Goal: Information Seeking & Learning: Learn about a topic

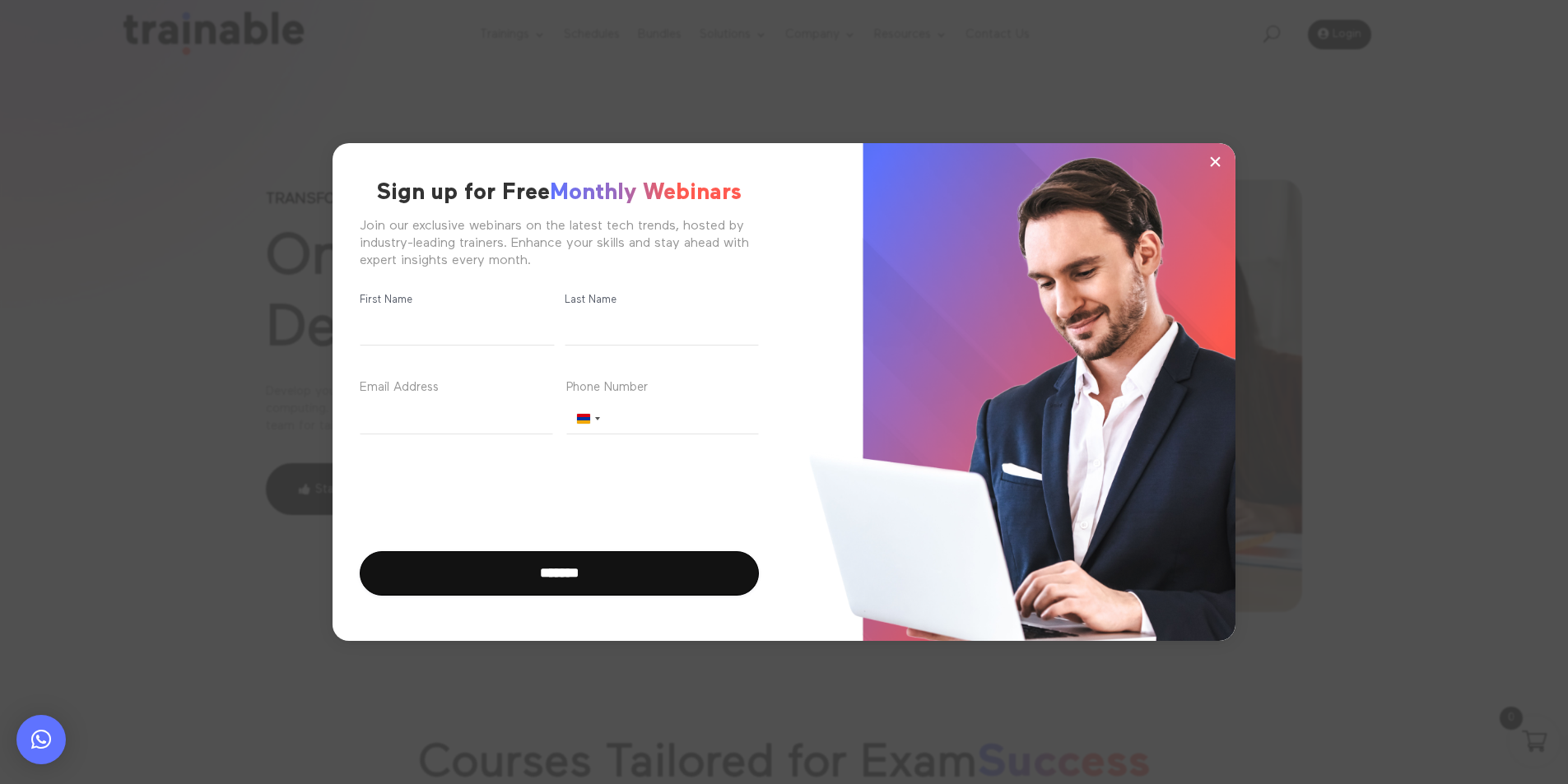
click at [1217, 160] on span "×" at bounding box center [1215, 160] width 14 height 24
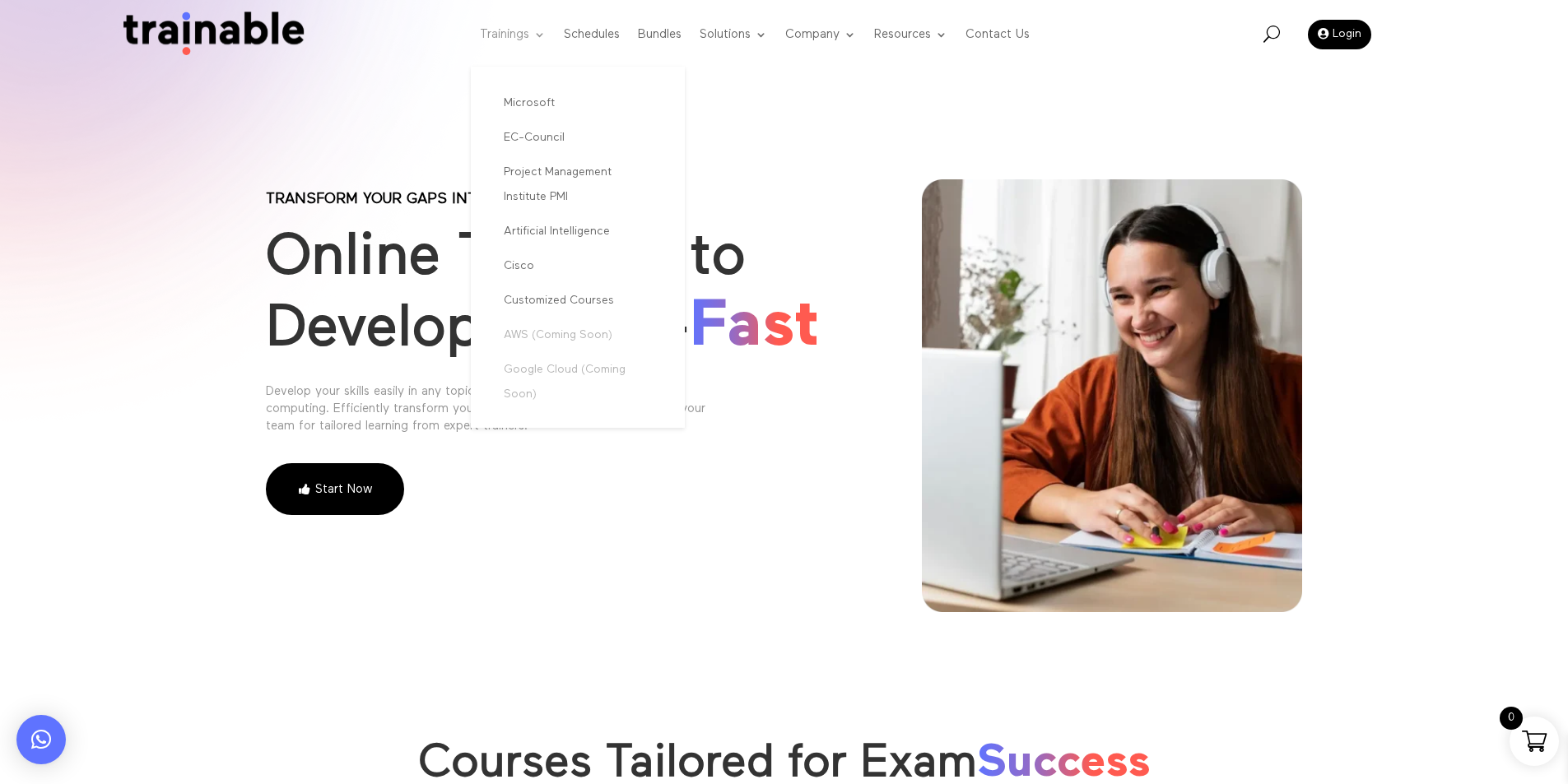
drag, startPoint x: 526, startPoint y: 43, endPoint x: 529, endPoint y: 63, distance: 20.2
click at [526, 43] on link "Trainings" at bounding box center [513, 35] width 66 height 65
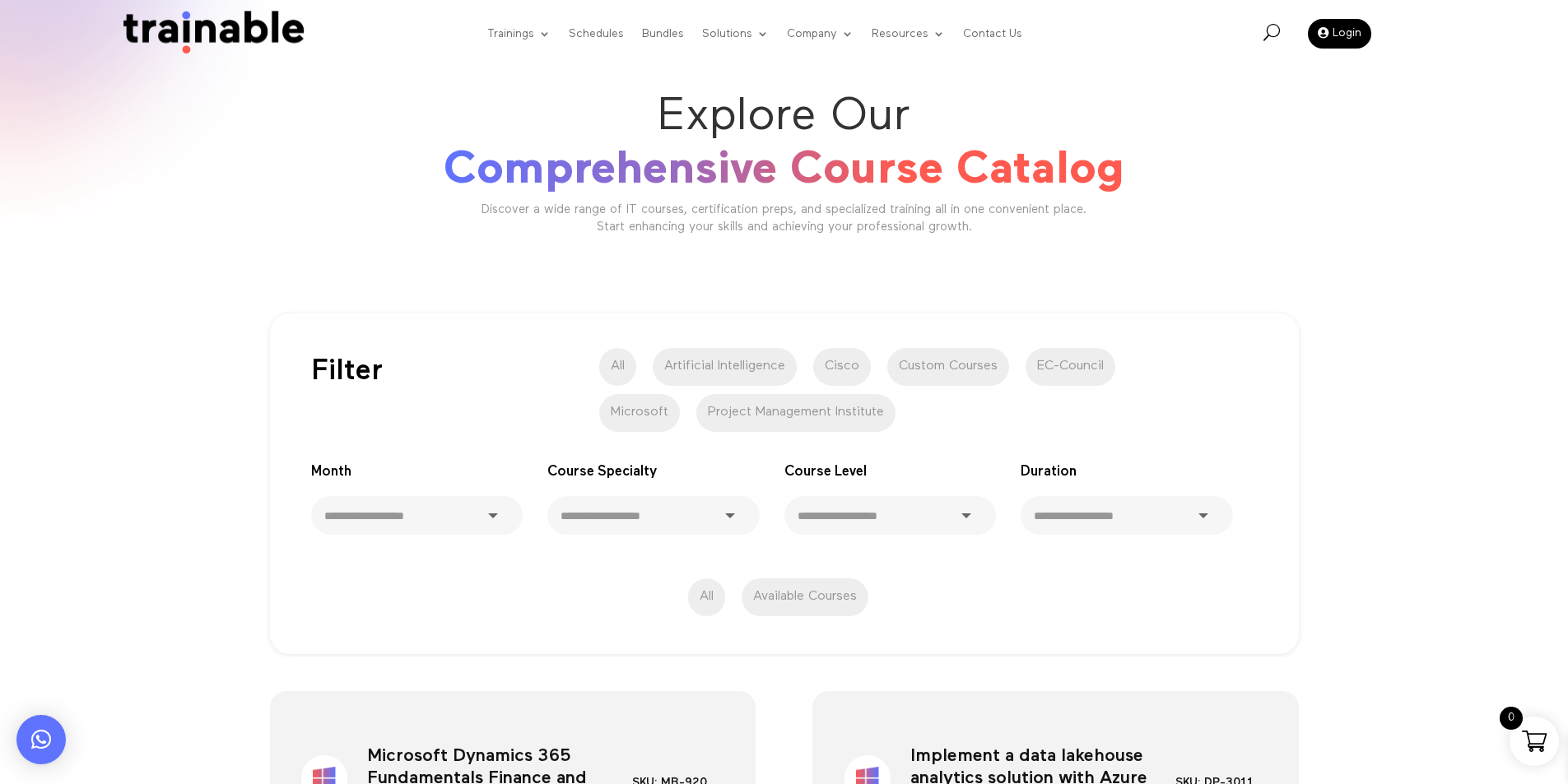
click at [1049, 366] on label "EC-Council" at bounding box center [1071, 366] width 90 height 38
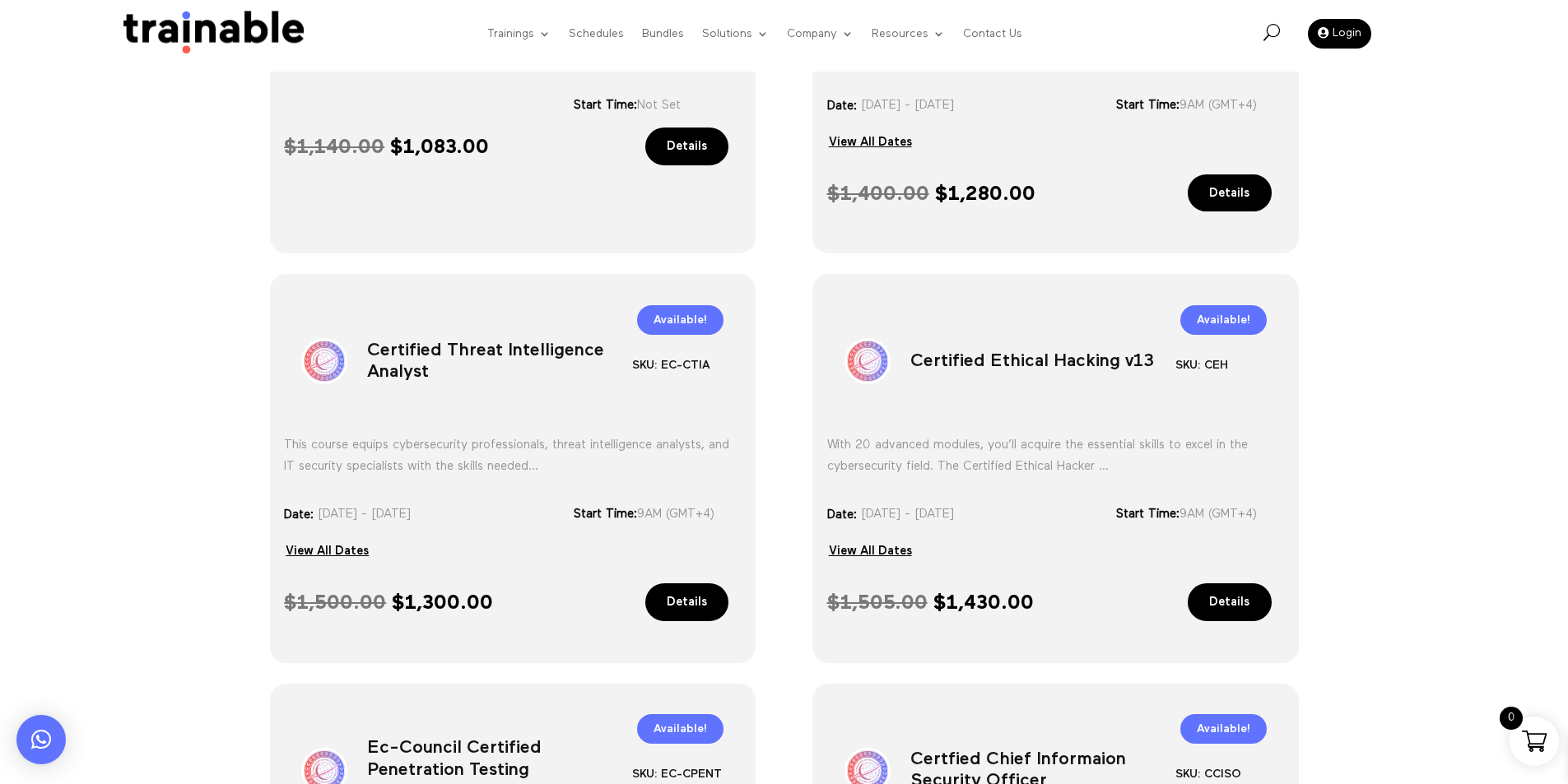
scroll to position [855, 0]
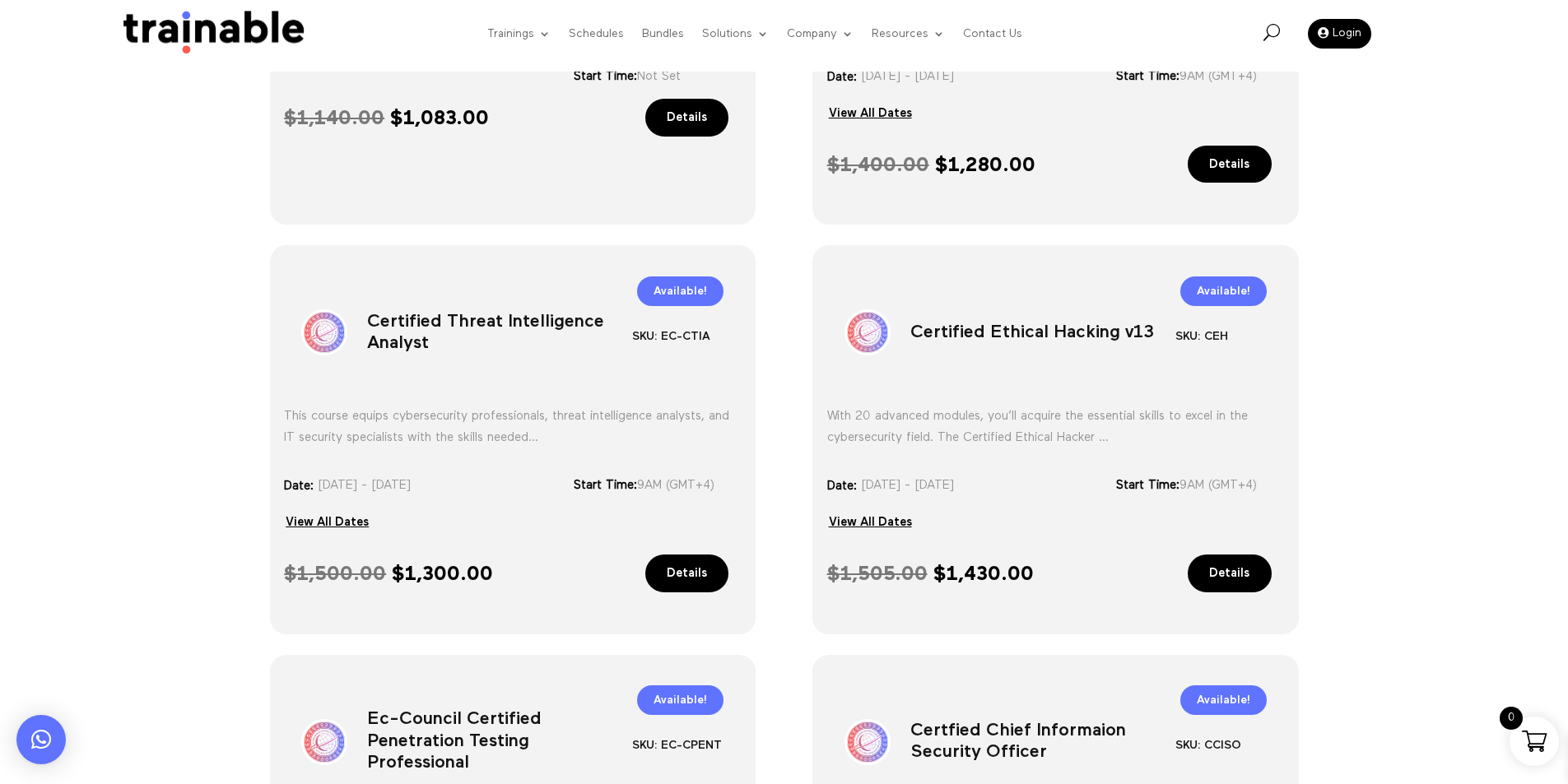
click at [441, 322] on h1 "Certified Threat Intelligence Analyst" at bounding box center [500, 336] width 265 height 86
copy div "Certified Threat Intelligence Analyst"
click at [441, 322] on h1 "Certified Threat Intelligence Analyst" at bounding box center [500, 336] width 265 height 86
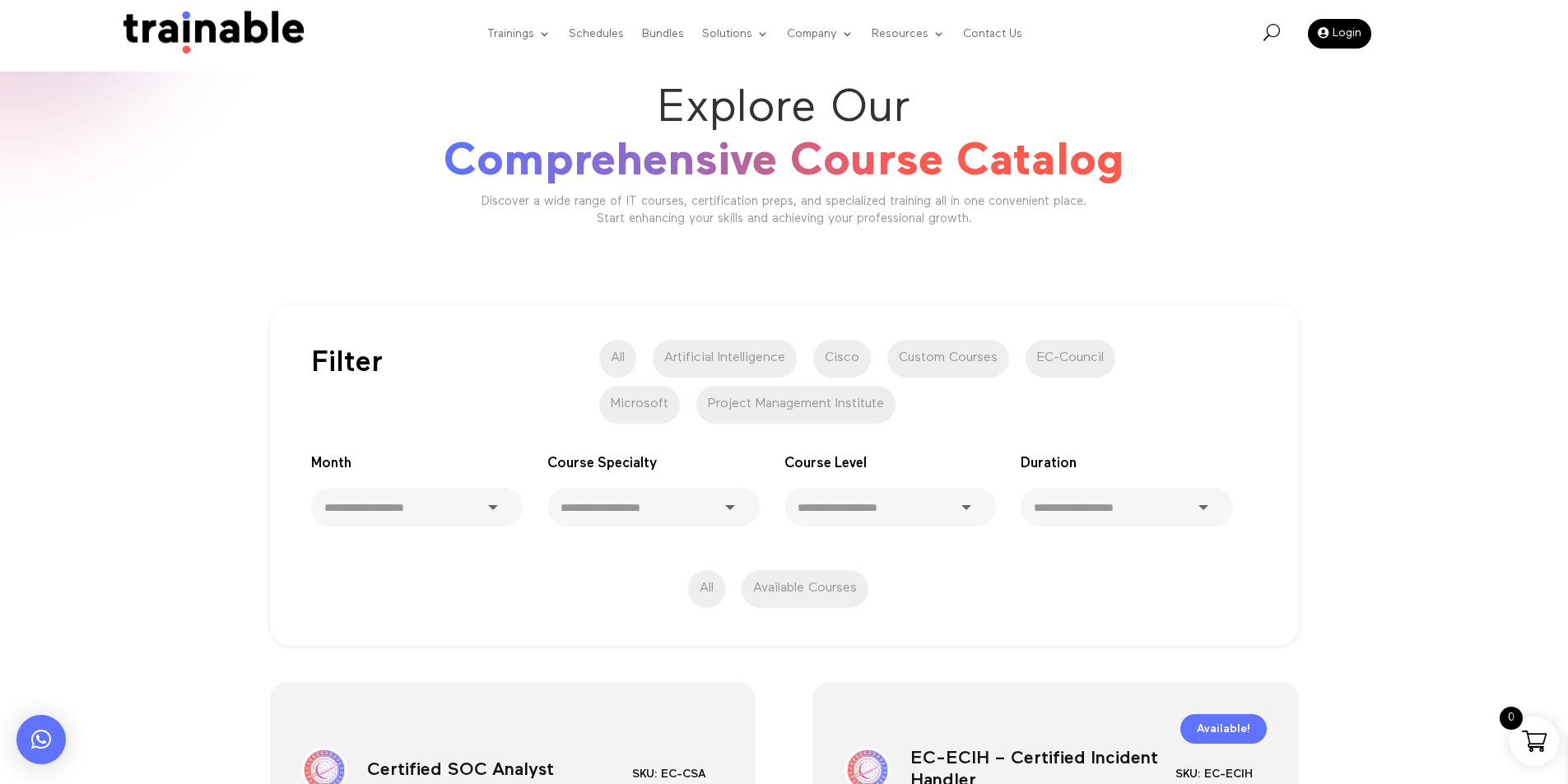
scroll to position [0, 0]
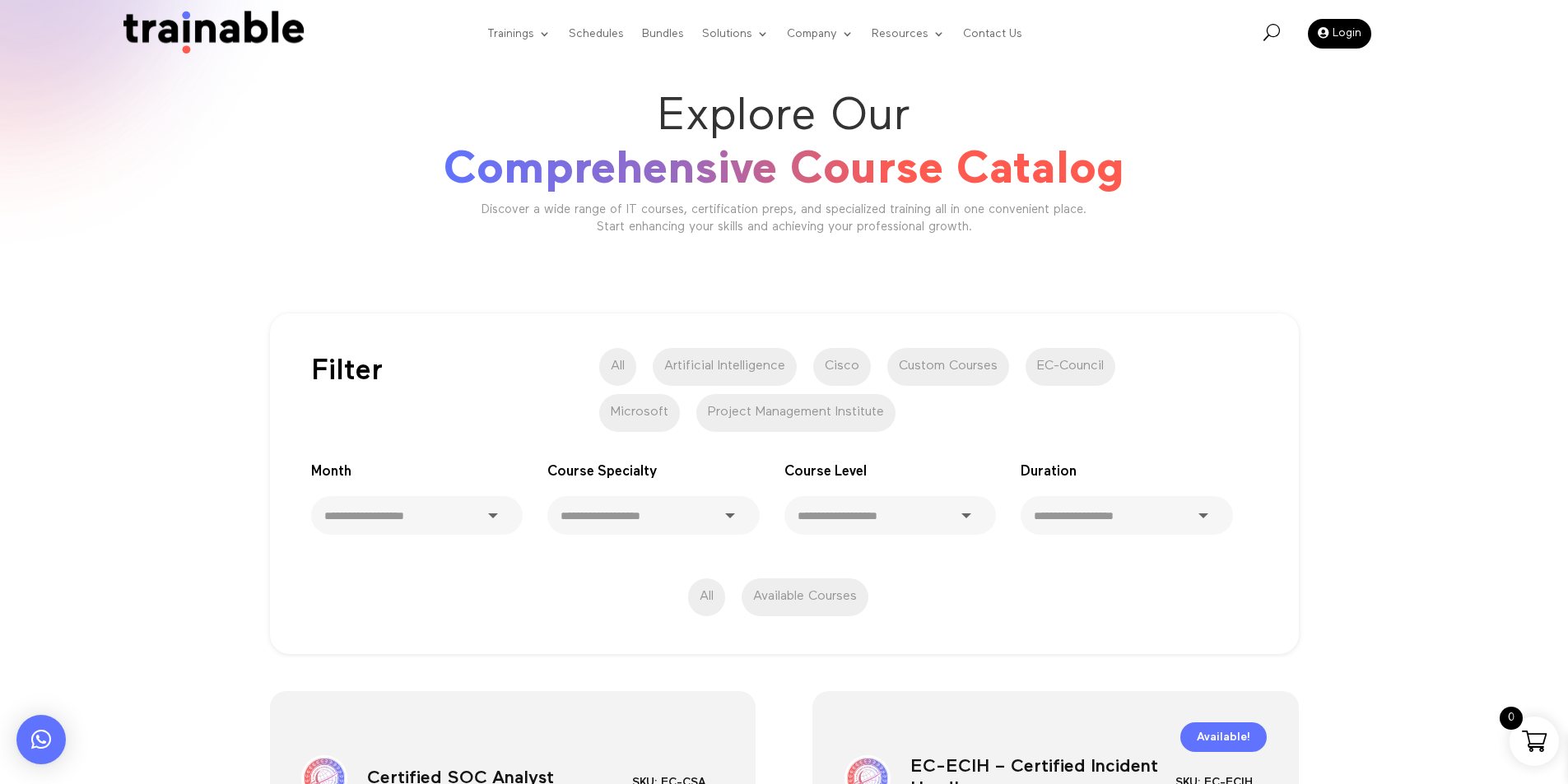
click at [793, 414] on label "Project Management Institute" at bounding box center [796, 413] width 199 height 38
click at [754, 372] on label "Artificial Intelligence" at bounding box center [724, 366] width 144 height 38
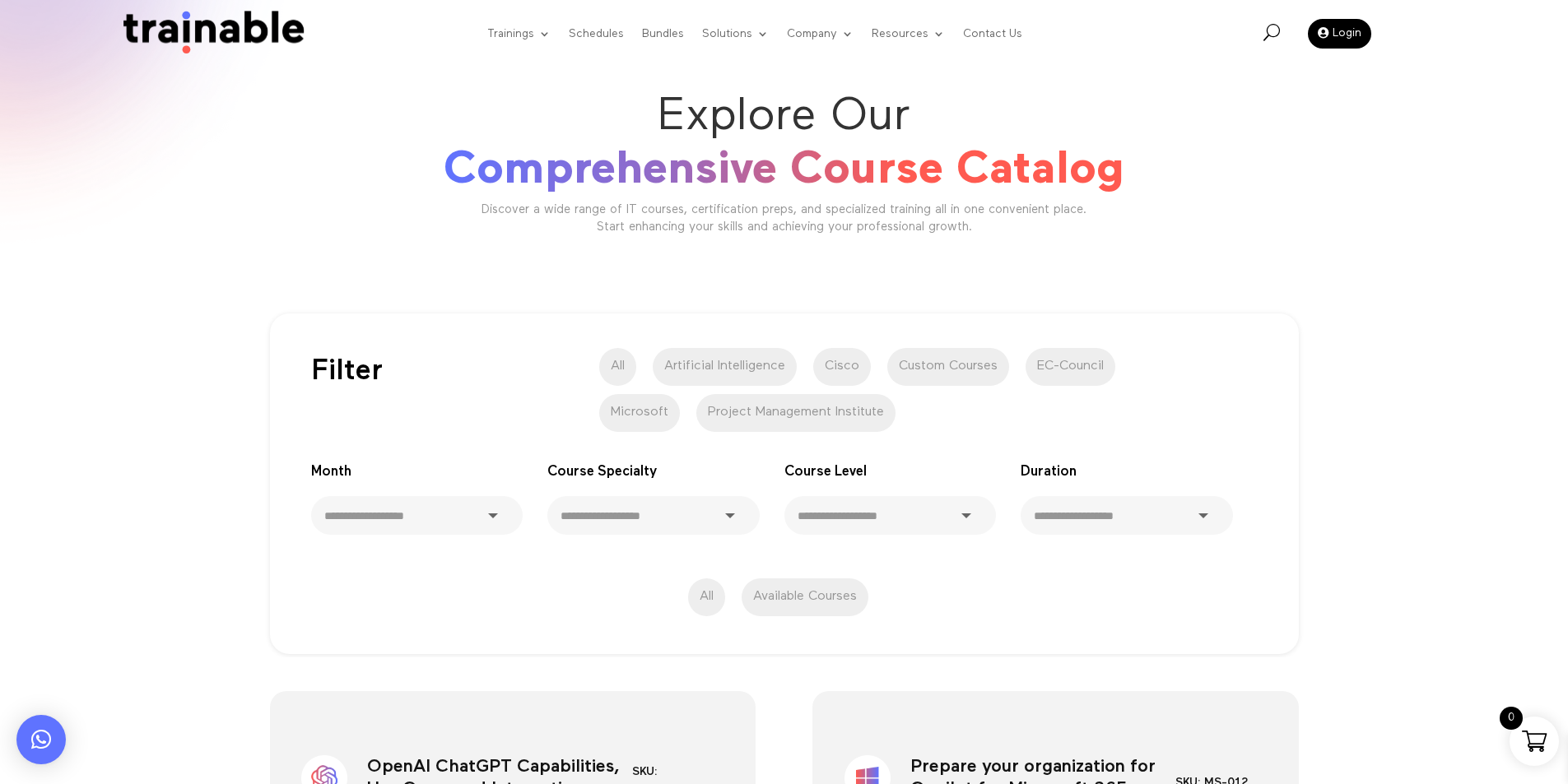
drag, startPoint x: 1054, startPoint y: 363, endPoint x: 1028, endPoint y: 373, distance: 27.9
click at [1054, 363] on label "EC-Council" at bounding box center [1071, 366] width 90 height 38
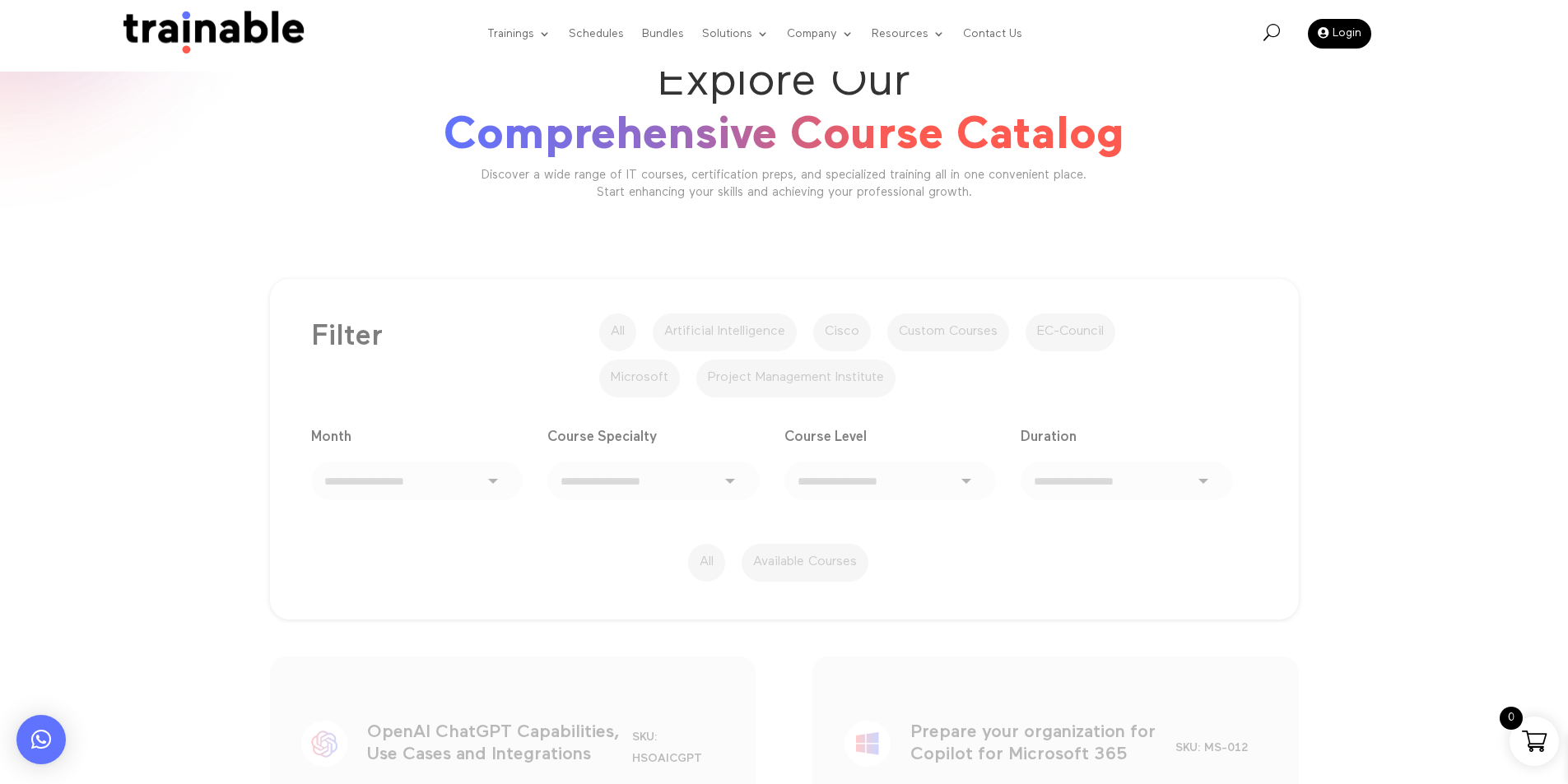
scroll to position [32, 0]
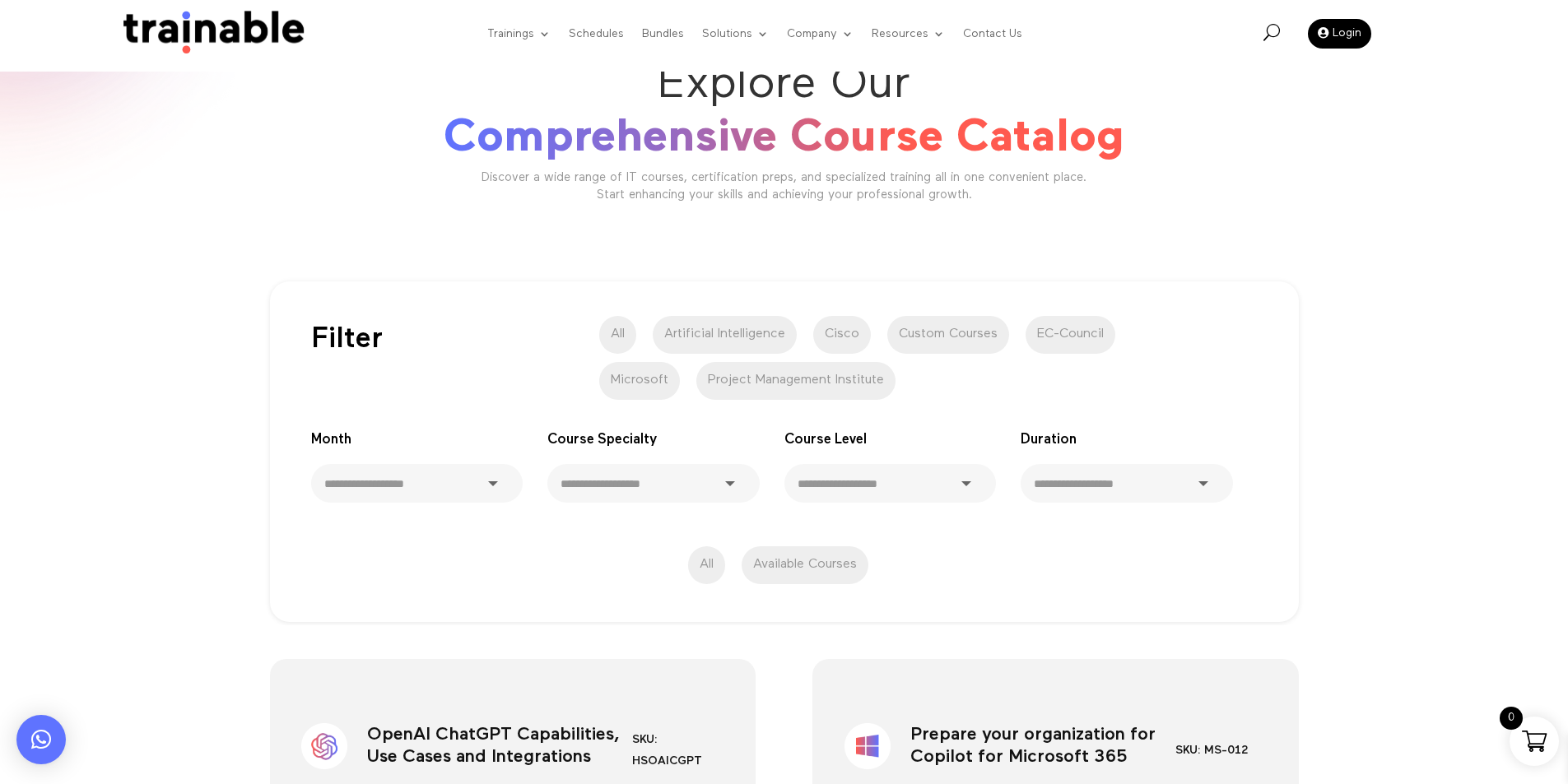
click at [715, 327] on label "Artificial Intelligence" at bounding box center [724, 334] width 144 height 38
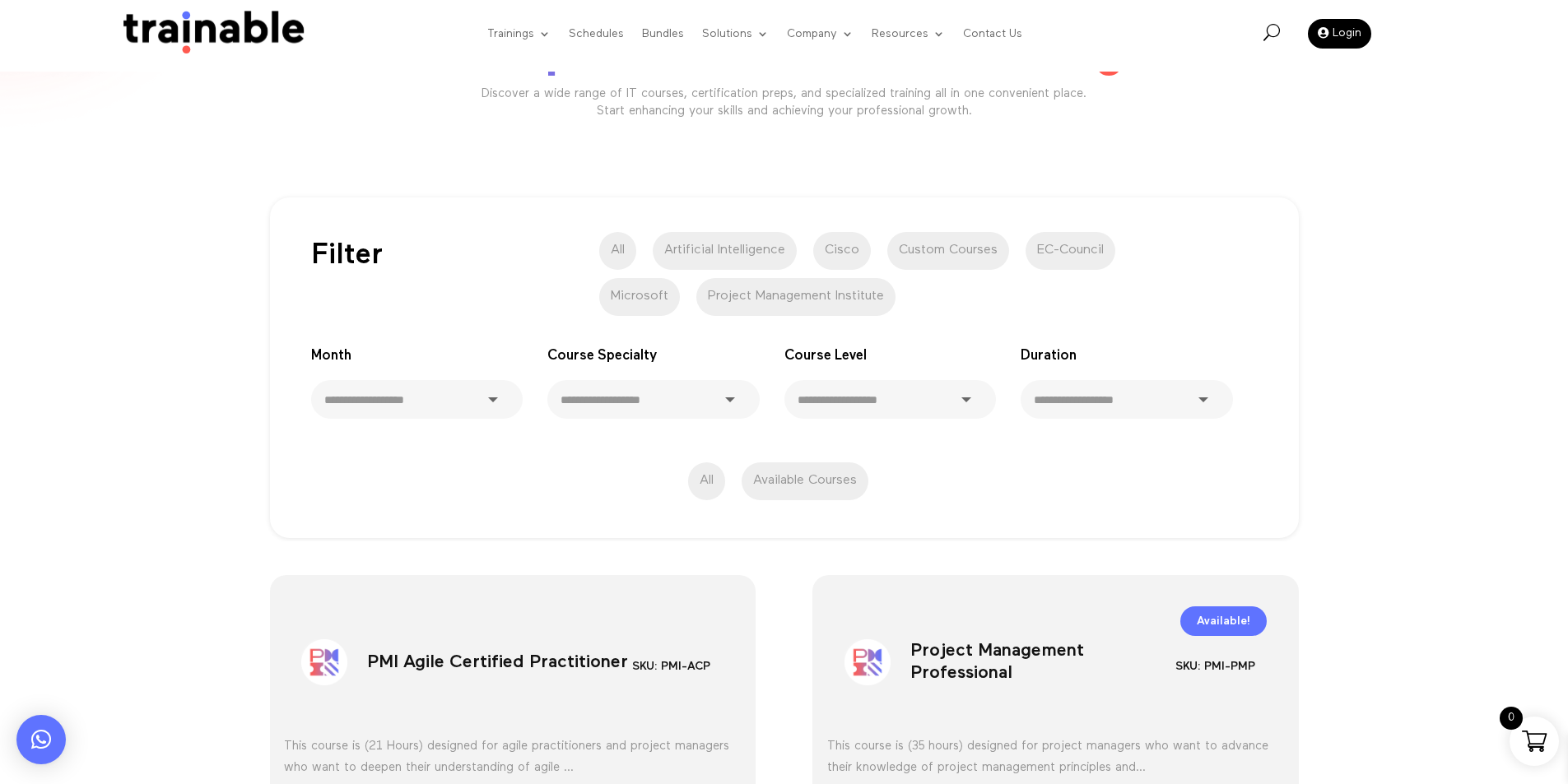
scroll to position [115, 0]
click at [1197, 495] on div "All Available Courses" at bounding box center [784, 483] width 947 height 46
click at [1430, 469] on div "**********" at bounding box center [784, 349] width 1568 height 388
click at [507, 288] on div "**********" at bounding box center [784, 368] width 947 height 277
drag, startPoint x: 502, startPoint y: 286, endPoint x: 406, endPoint y: 301, distance: 97.2
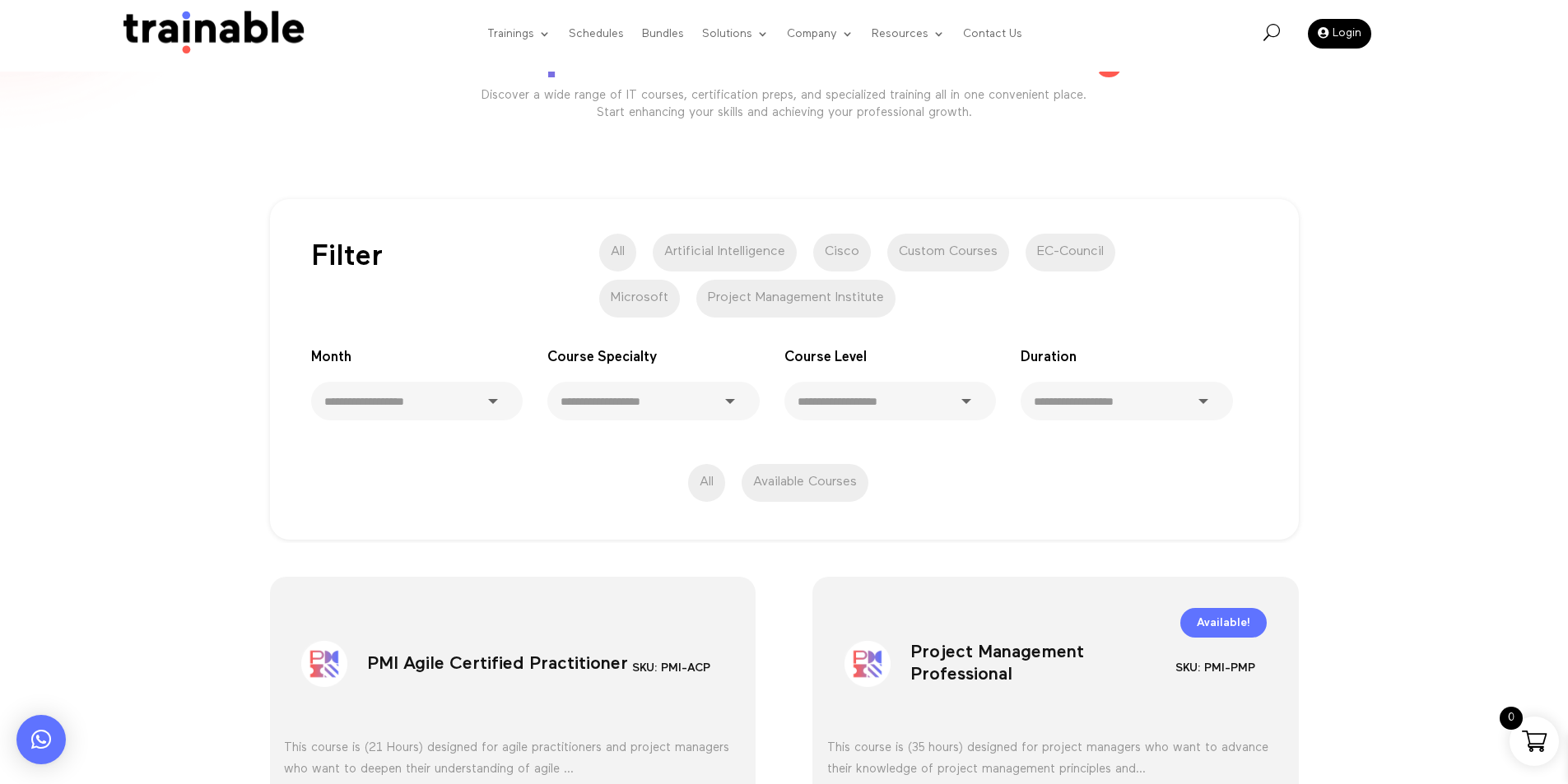
click at [446, 258] on p "Filter" at bounding box center [430, 257] width 237 height 21
click at [910, 214] on div "**********" at bounding box center [784, 370] width 1029 height 341
